Goal: Task Accomplishment & Management: Complete application form

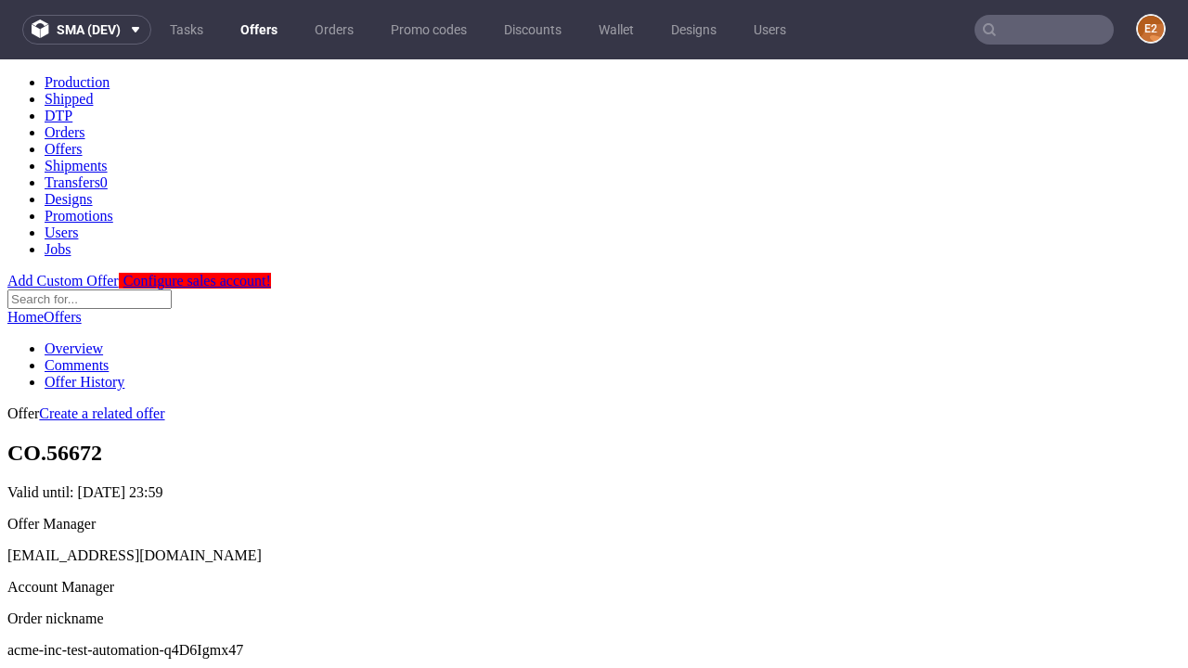
scroll to position [184, 0]
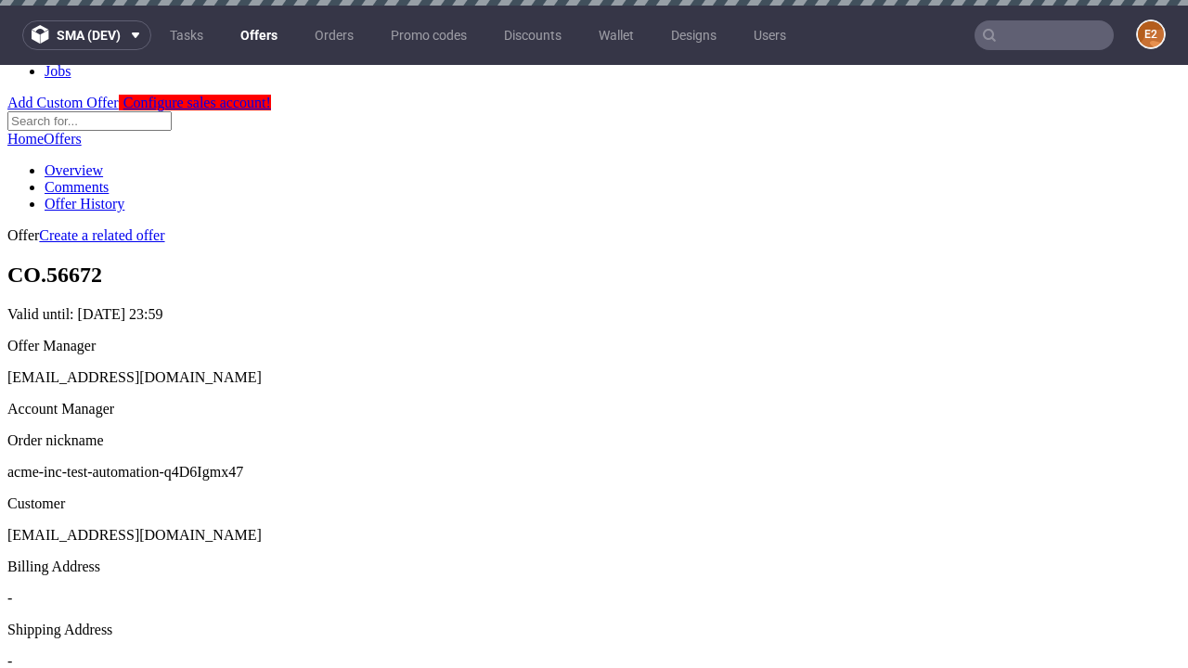
scroll to position [6, 0]
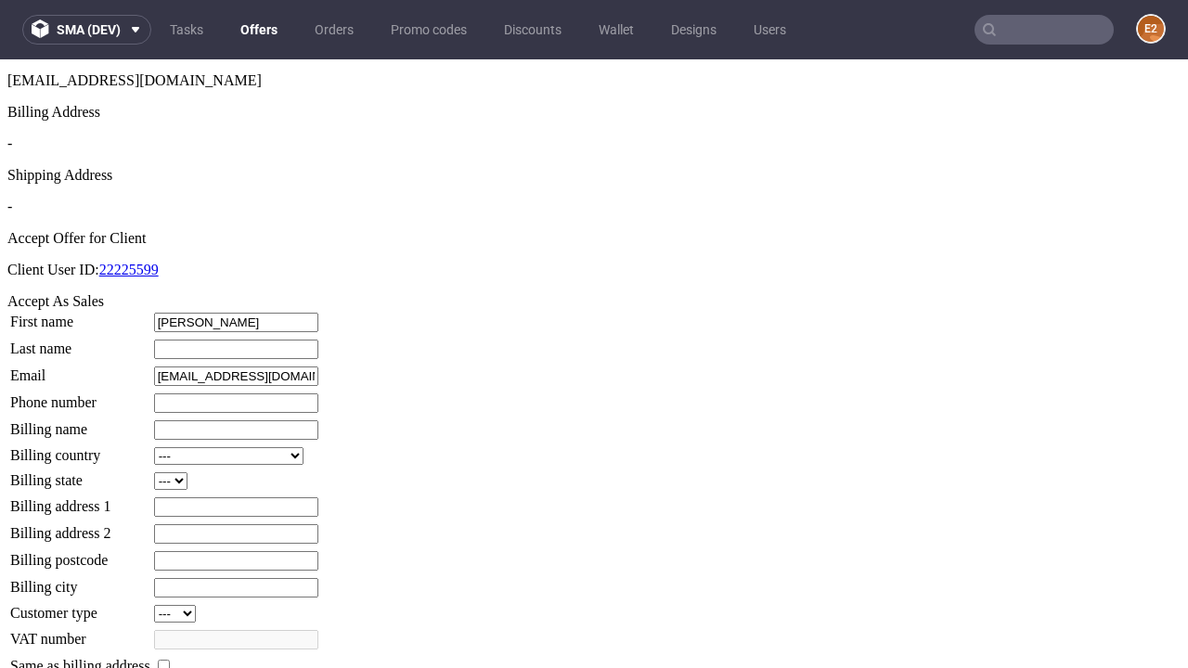
type input "Eloisa"
type input "Nicolas"
type input "1509813888"
type input "Demetrius88"
select select "13"
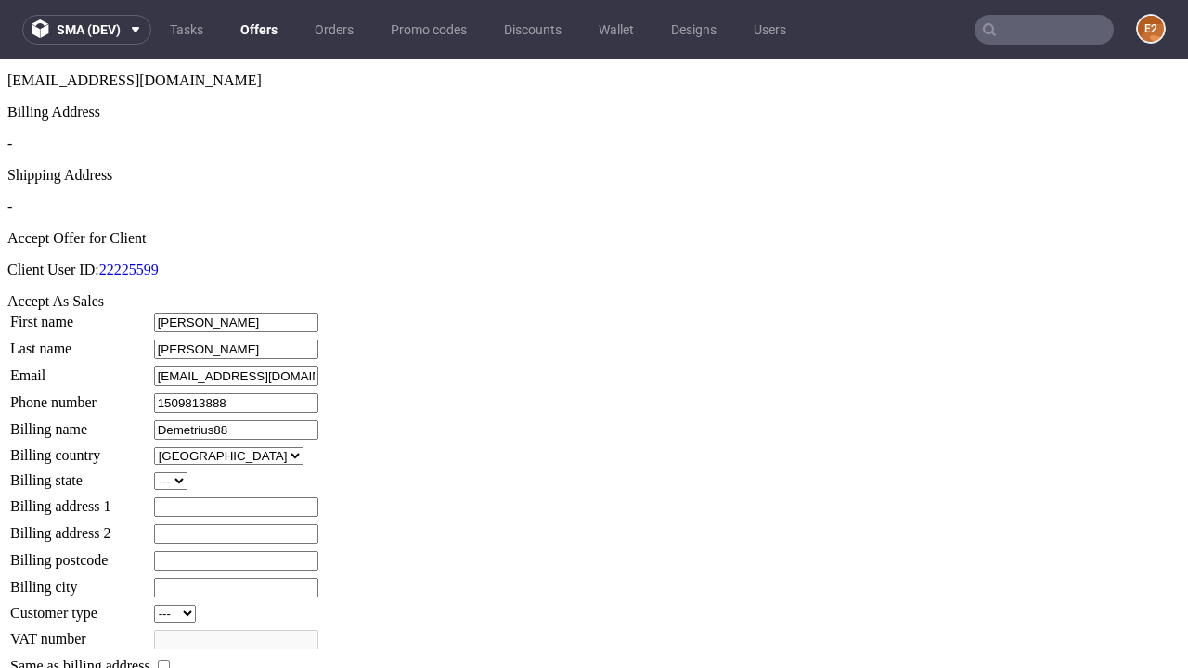
select select "132"
type input "Demetrius88"
type input "5 Poplar Avenue"
type input "DZ52 5GS"
type input "Feeneying"
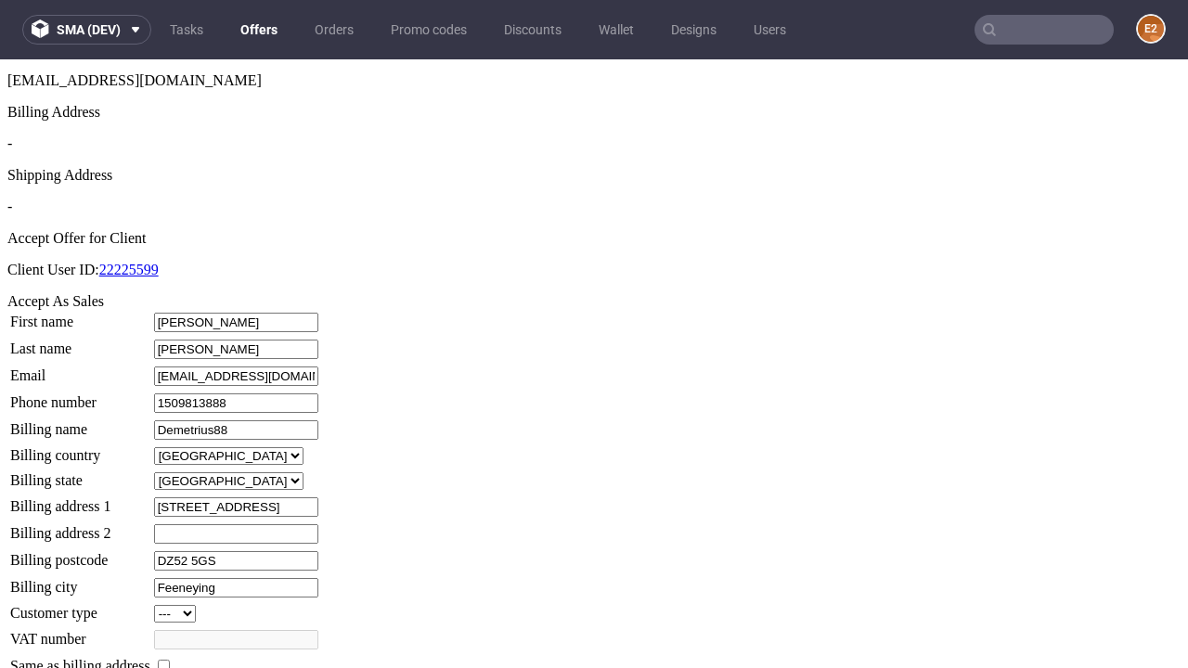
click at [170, 660] on input "checkbox" at bounding box center [164, 666] width 12 height 12
checkbox input "true"
type input "Demetrius88"
select select "13"
type input "5 Poplar Avenue"
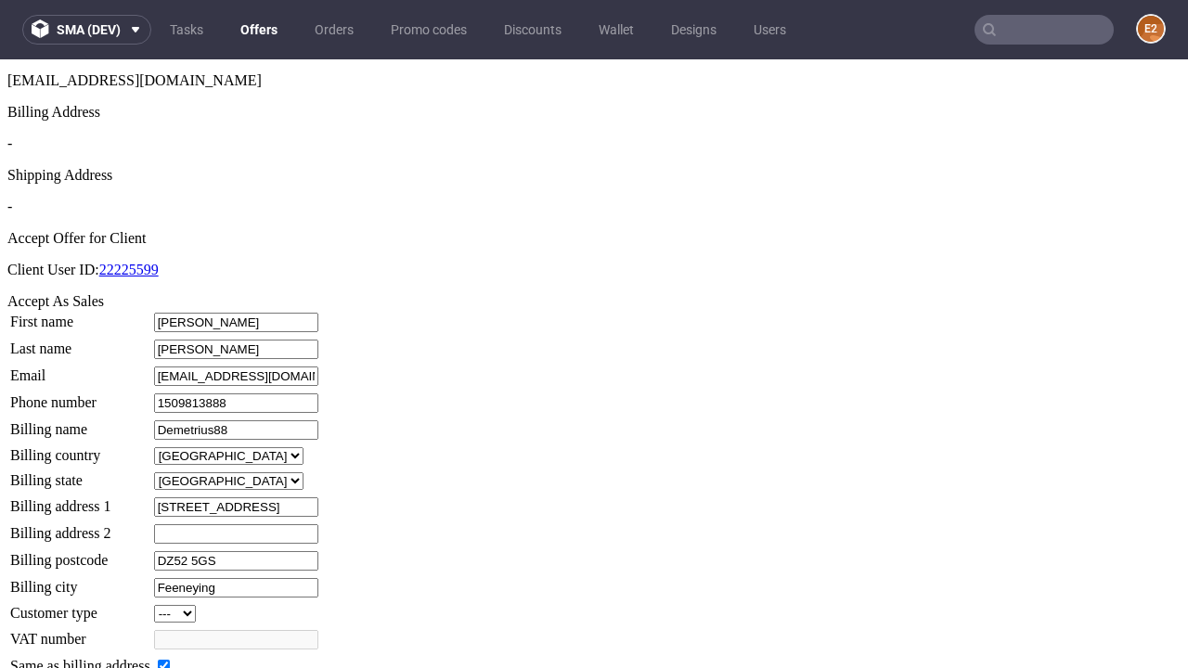
type input "DZ52 5GS"
type input "Feeneying"
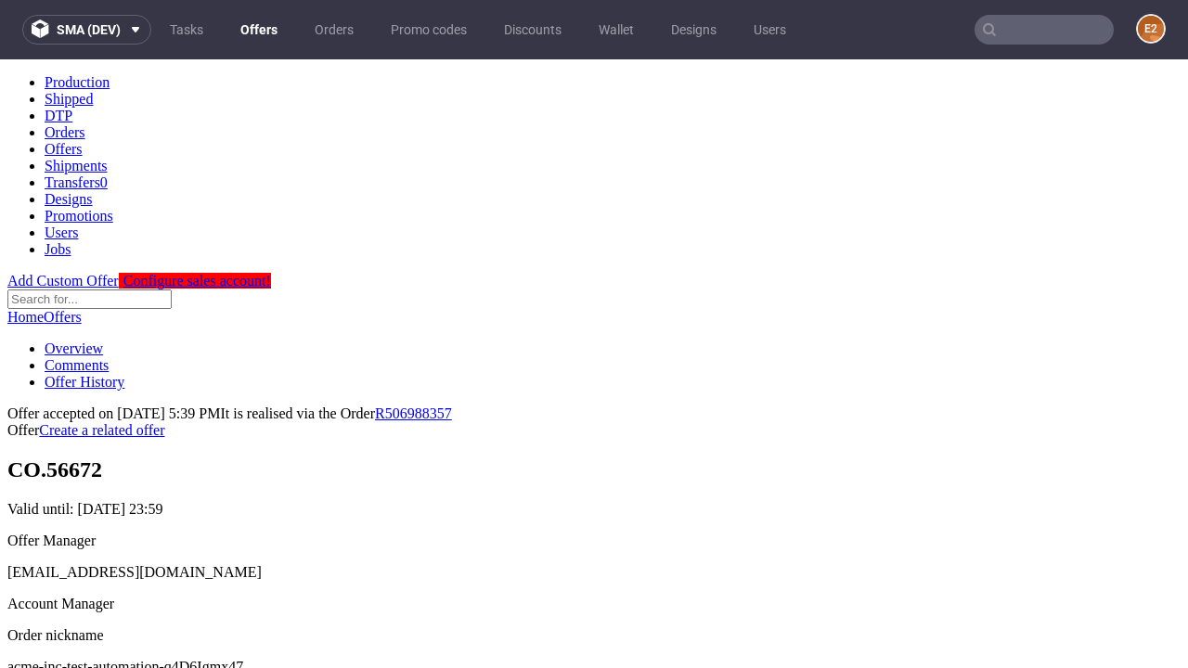
scroll to position [0, 0]
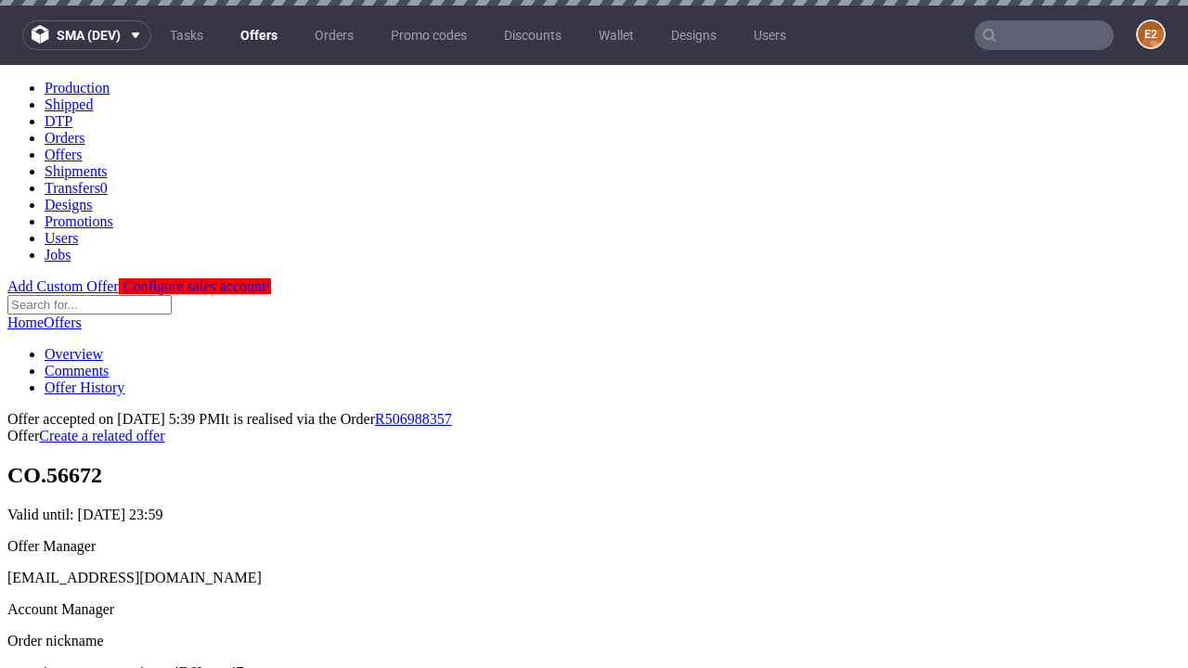
type input "[DATE]"
select select "12214305"
type input "In progress..."
